Goal: Transaction & Acquisition: Purchase product/service

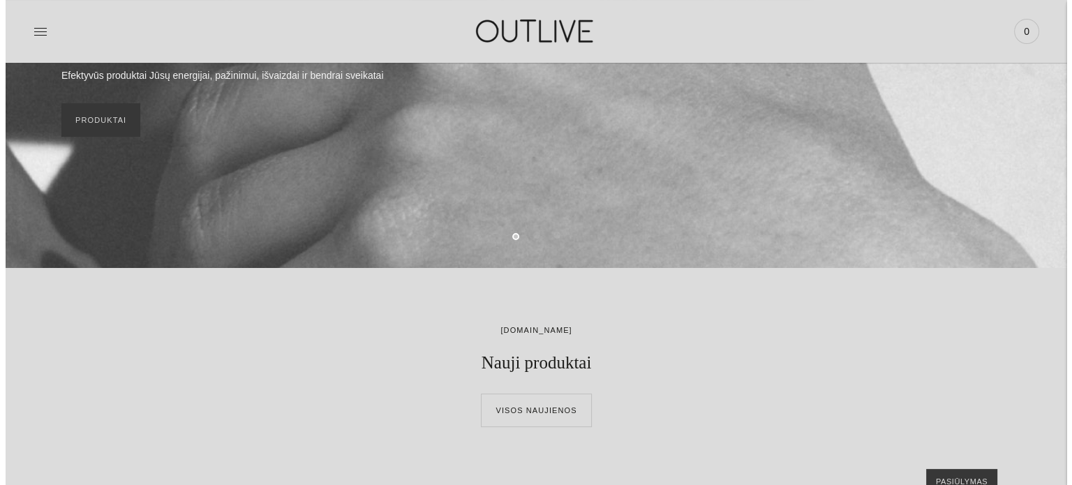
scroll to position [70, 0]
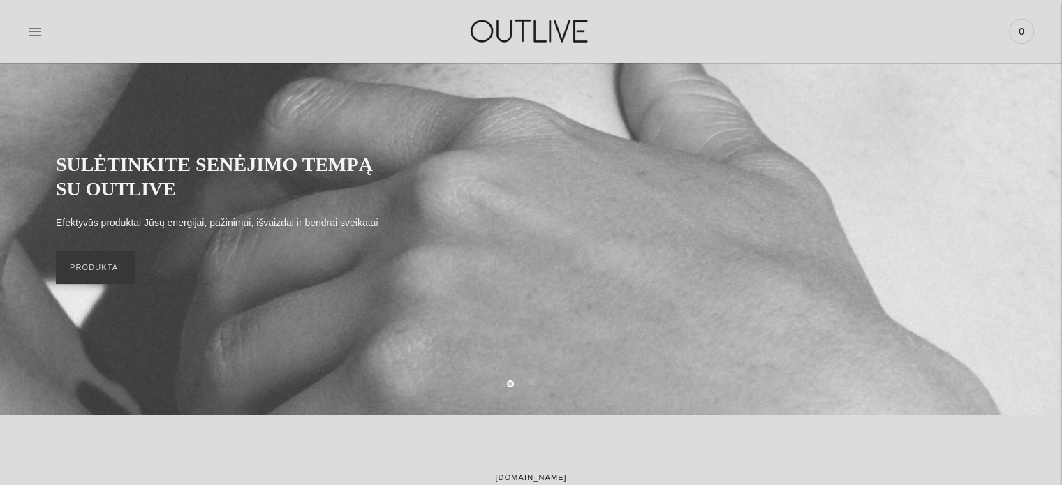
click at [30, 30] on icon at bounding box center [35, 31] width 14 height 14
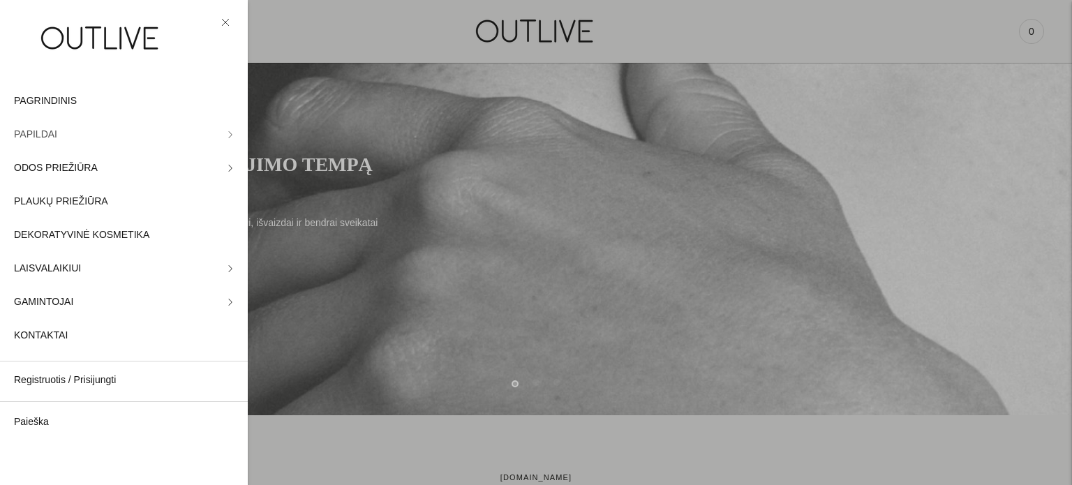
click at [31, 135] on span "PAPILDAI" at bounding box center [35, 134] width 43 height 17
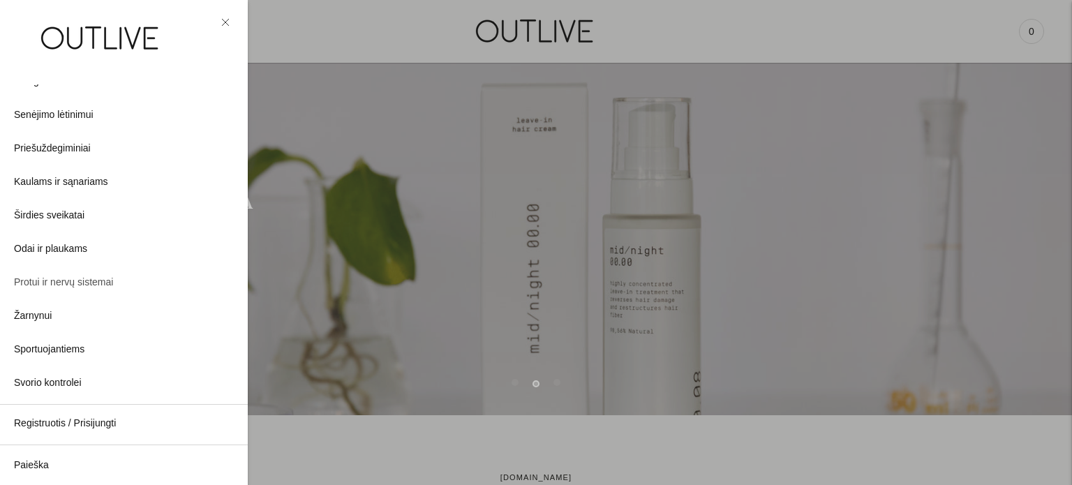
scroll to position [264, 0]
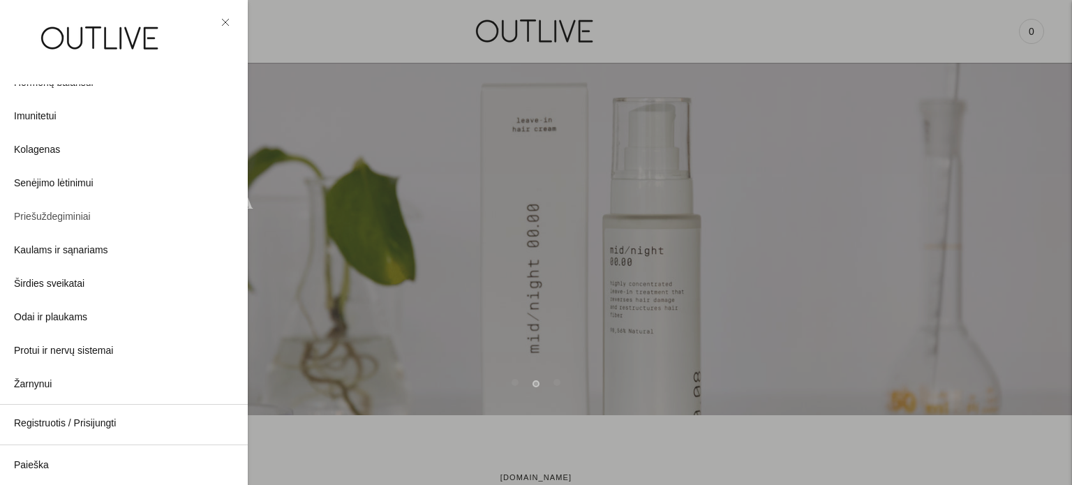
click at [57, 216] on span "Priešuždegiminiai" at bounding box center [52, 217] width 77 height 17
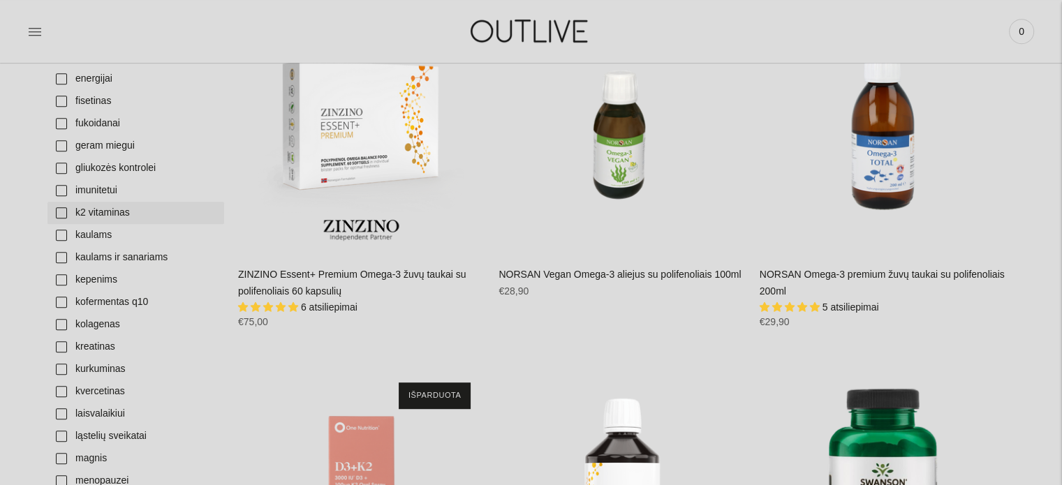
scroll to position [628, 0]
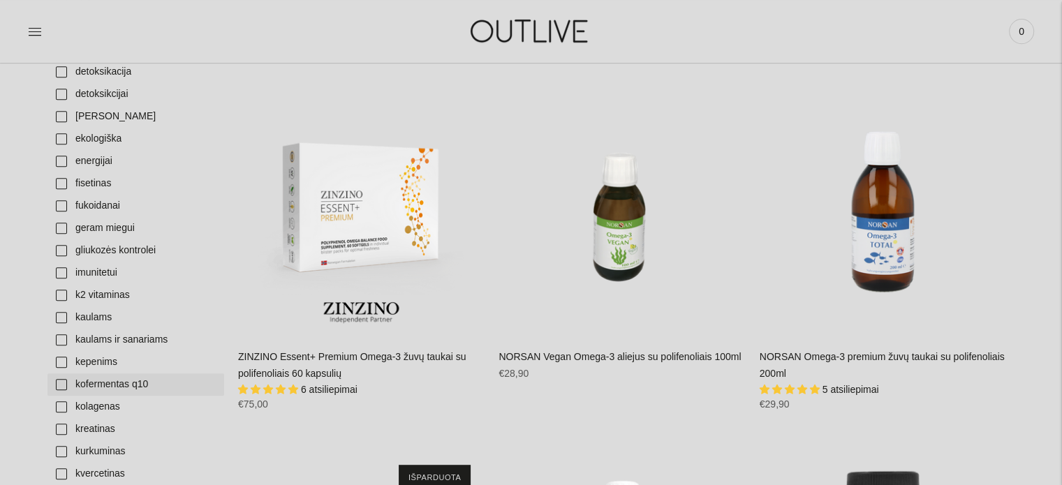
click at [127, 383] on link "kofermentas q10" at bounding box center [135, 385] width 177 height 22
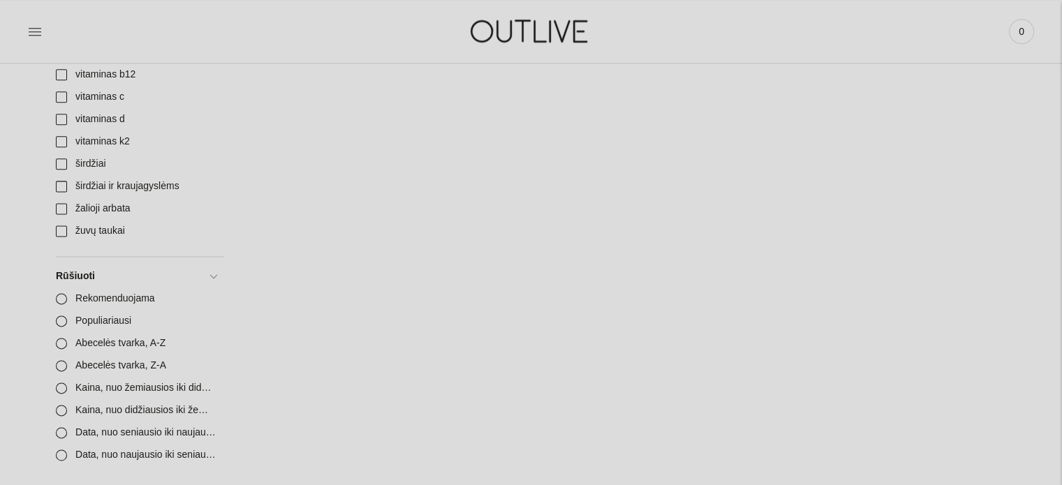
scroll to position [1885, 0]
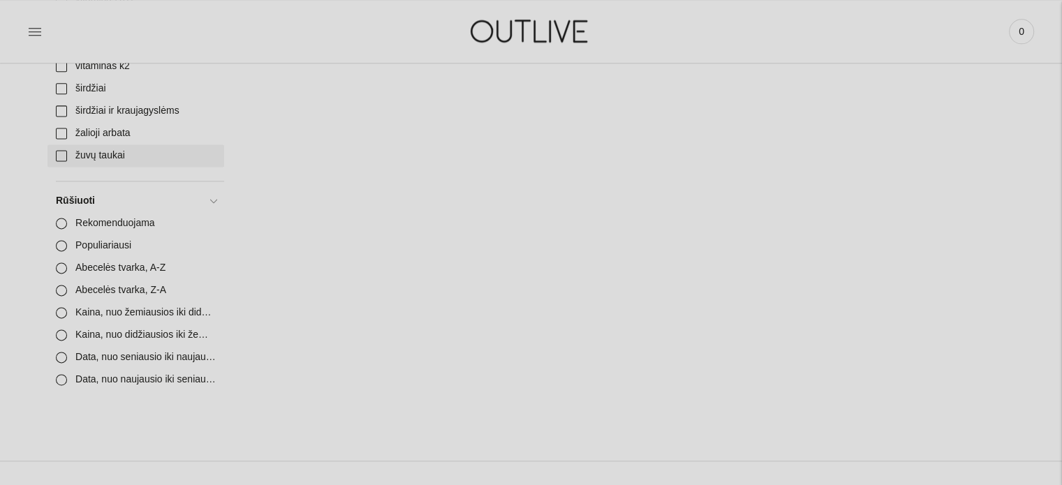
click at [92, 155] on link "žuvų taukai" at bounding box center [135, 156] width 177 height 22
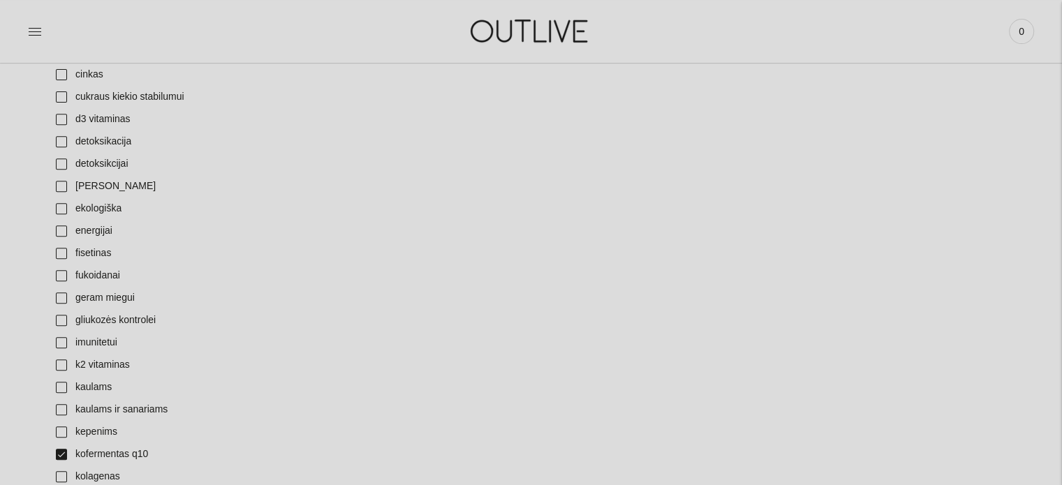
scroll to position [768, 0]
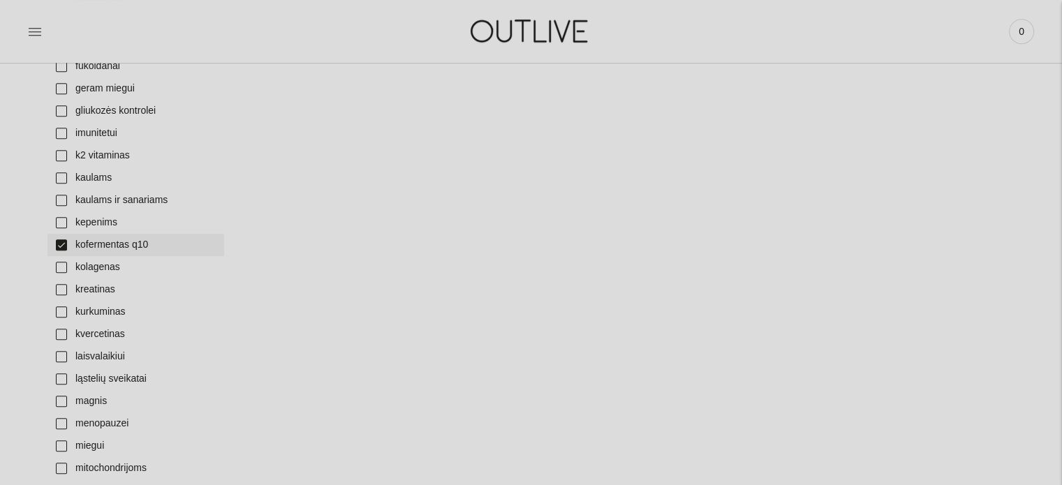
click at [87, 245] on link "kofermentas q10" at bounding box center [135, 245] width 177 height 22
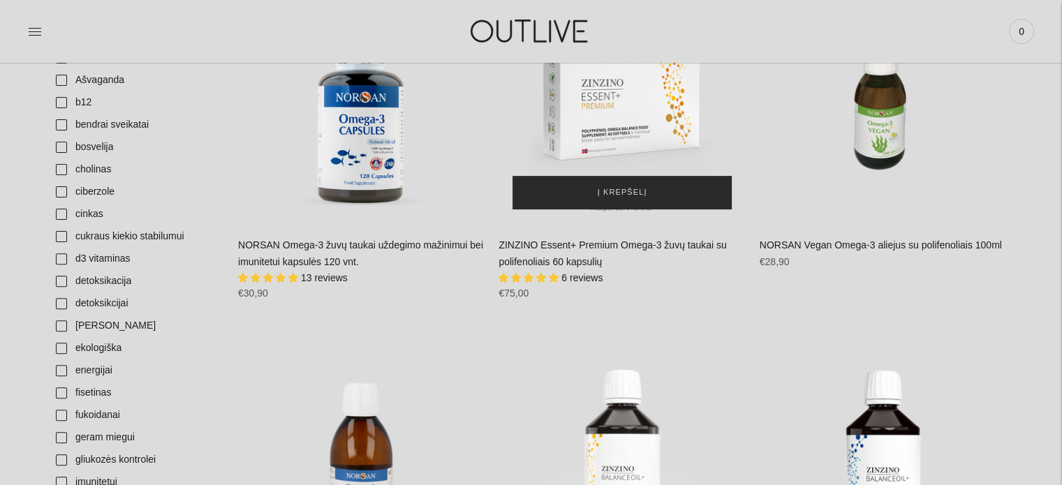
scroll to position [768, 0]
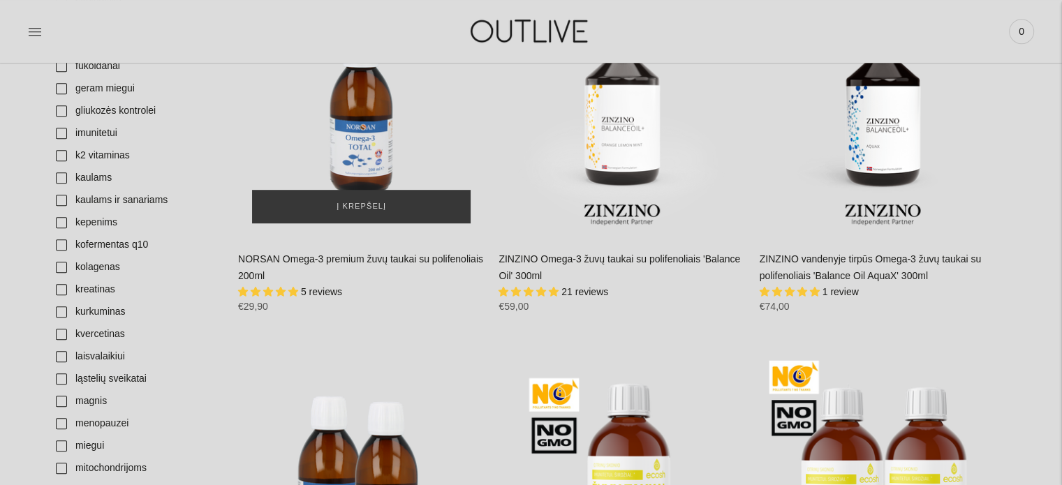
click at [353, 145] on img "NORSAN Omega-3 premium žuvų taukai su polifenoliais 200ml\a" at bounding box center [361, 114] width 246 height 246
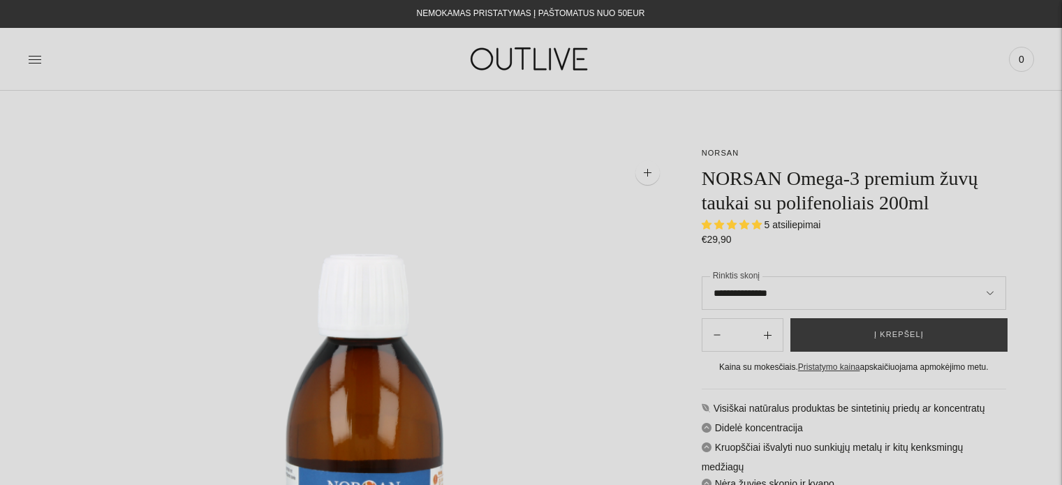
select select "**********"
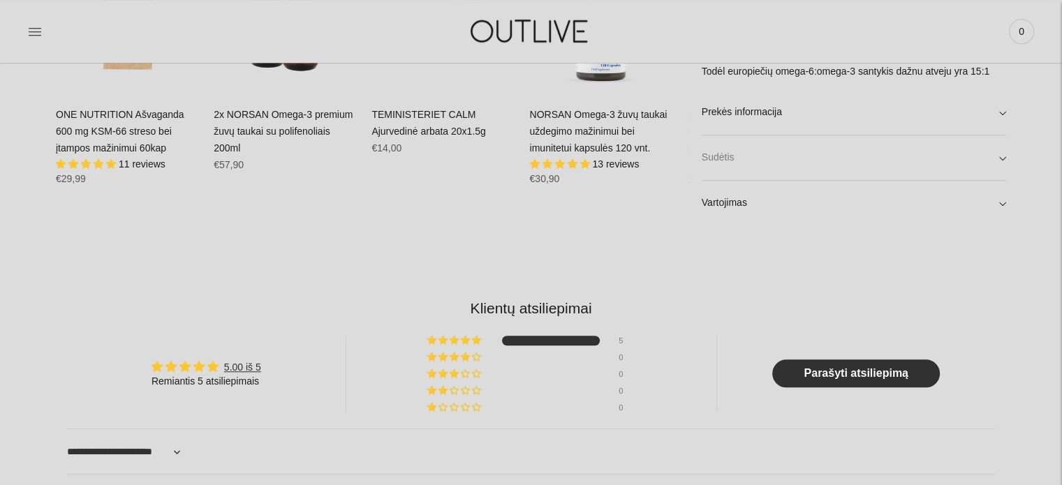
scroll to position [1047, 0]
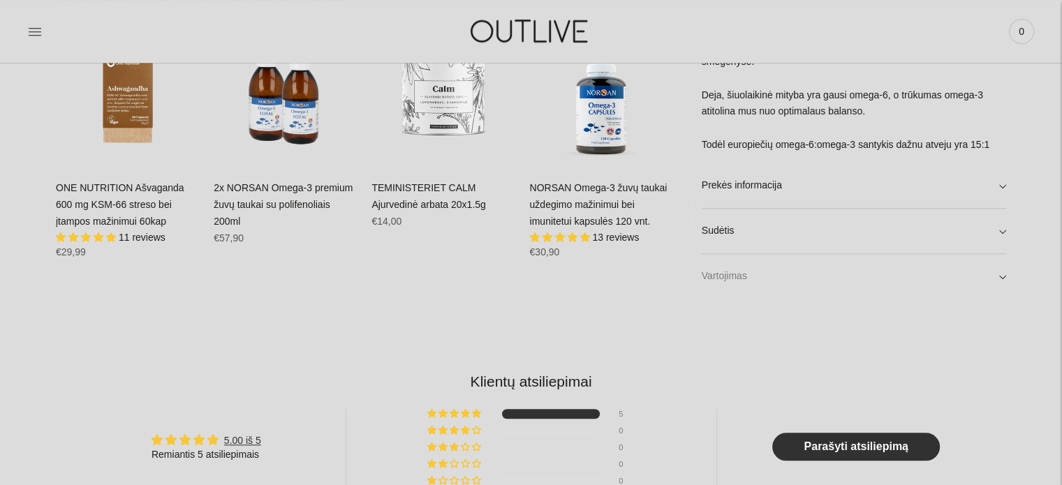
click at [1002, 275] on link "Vartojimas" at bounding box center [854, 276] width 304 height 45
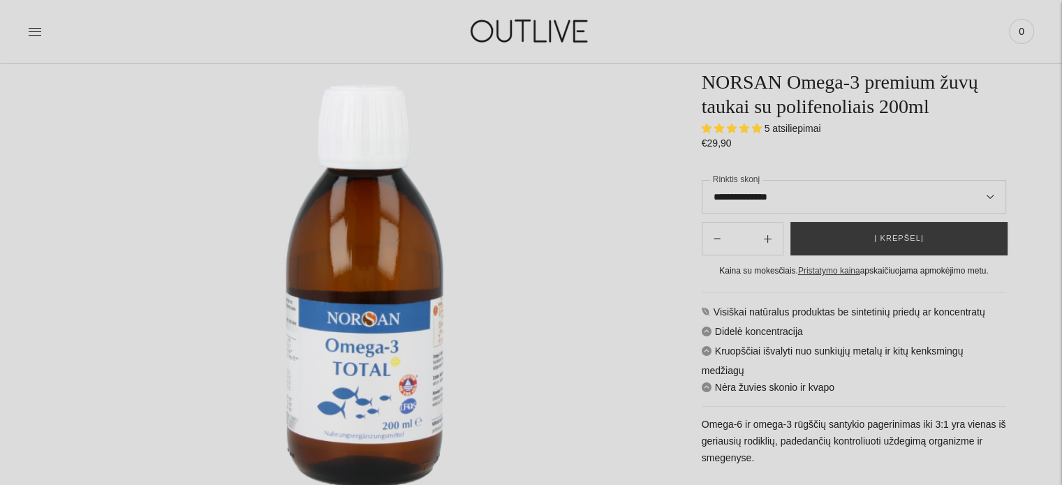
scroll to position [0, 0]
